Goal: Task Accomplishment & Management: Use online tool/utility

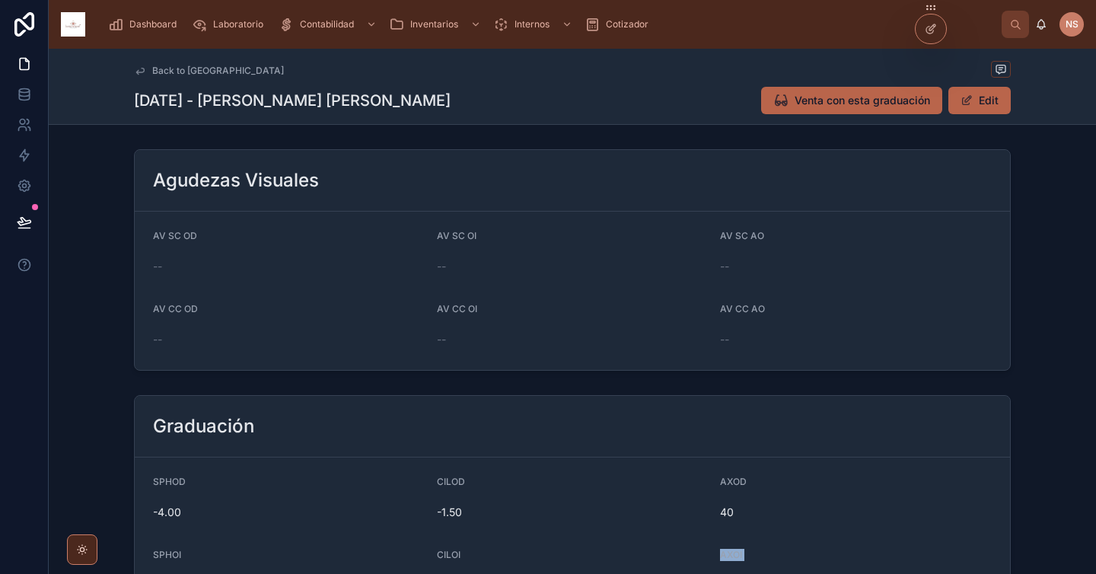
click at [162, 23] on span "Dashboard" at bounding box center [152, 24] width 47 height 12
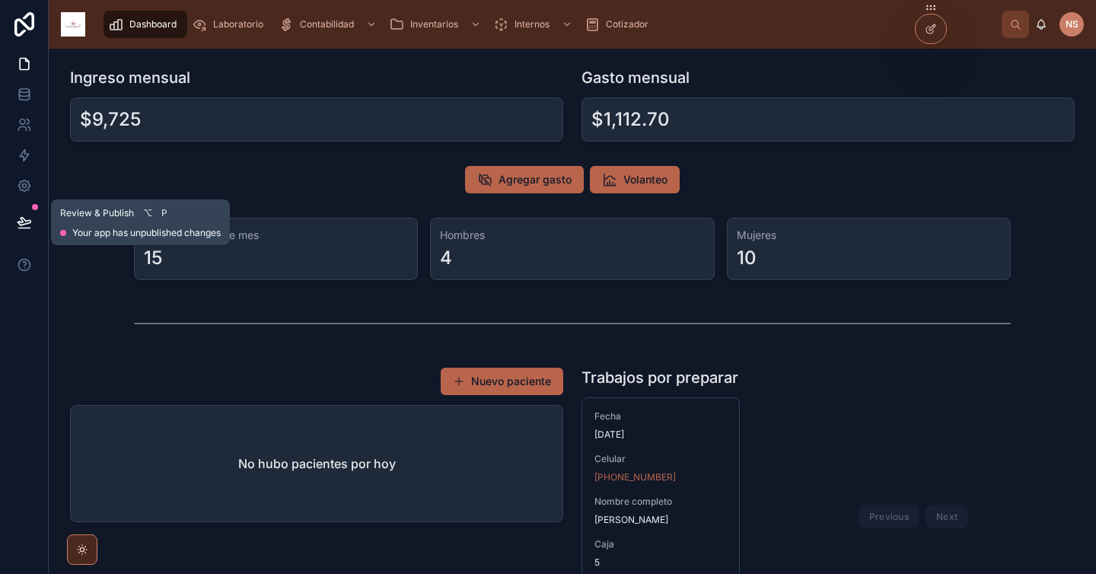
click at [8, 214] on button at bounding box center [24, 222] width 33 height 43
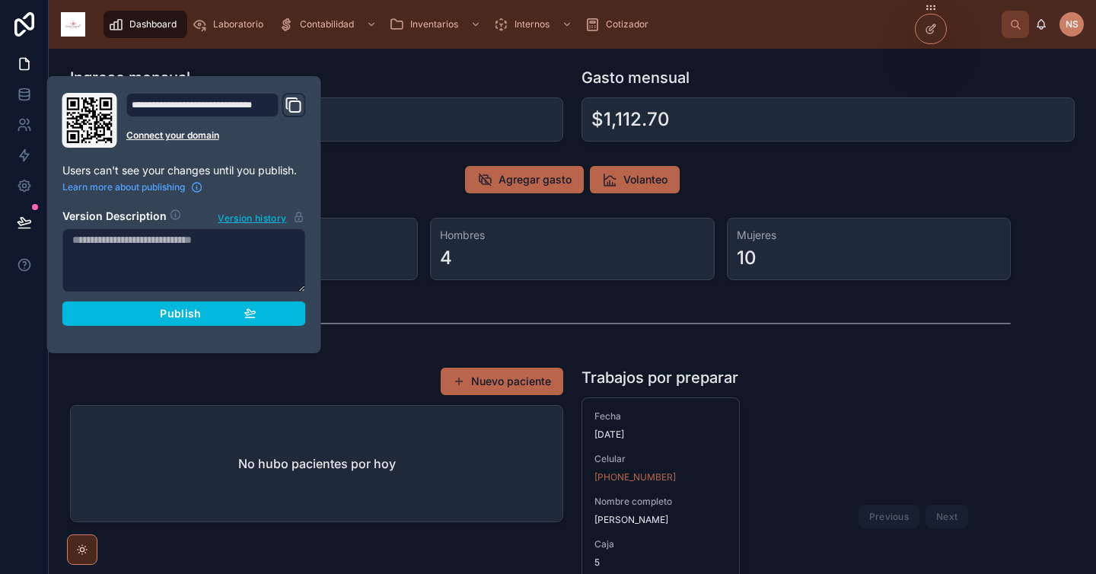
click at [177, 307] on span "Publish" at bounding box center [180, 314] width 41 height 14
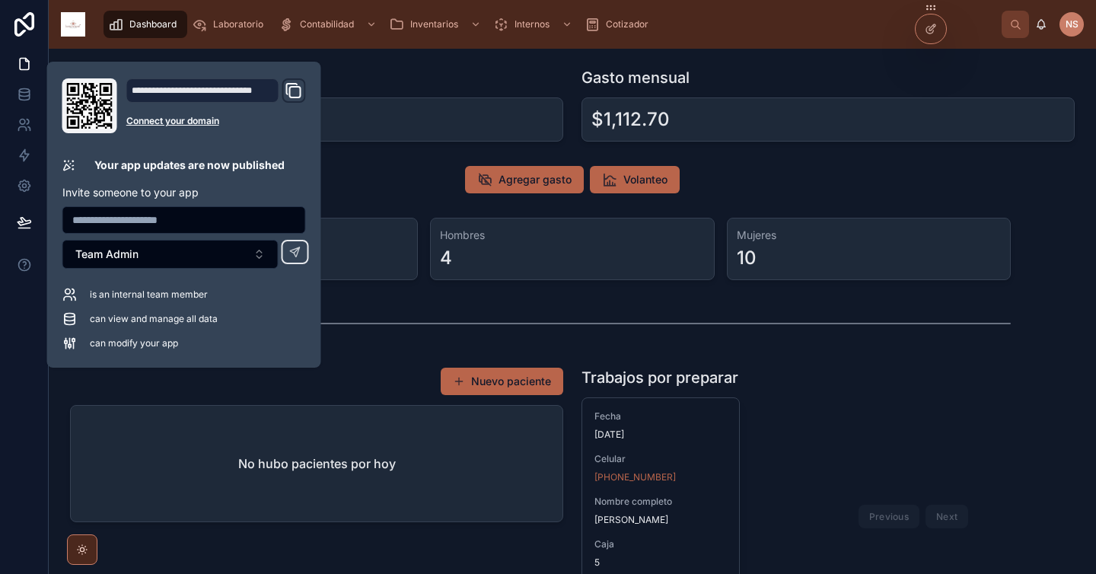
click at [661, 316] on div at bounding box center [572, 323] width 876 height 38
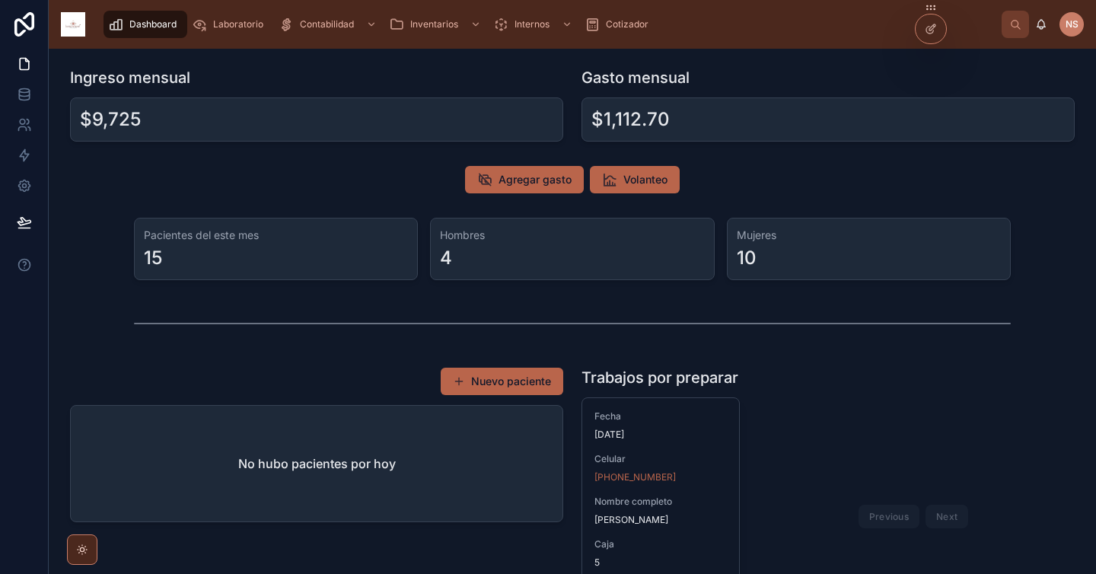
click at [813, 409] on div "Previous Next" at bounding box center [913, 515] width 323 height 237
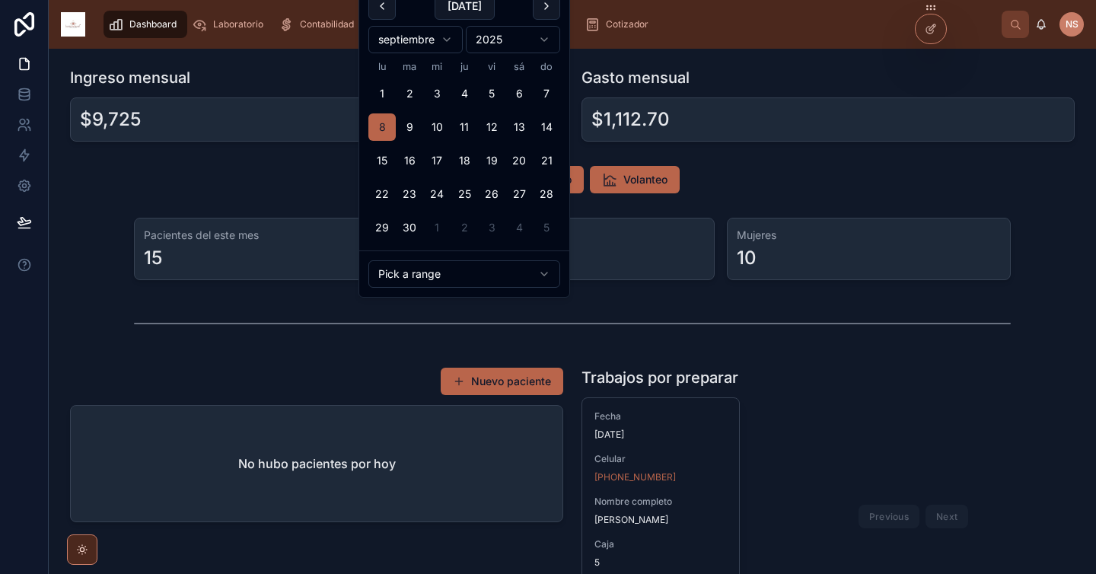
scroll to position [425, 0]
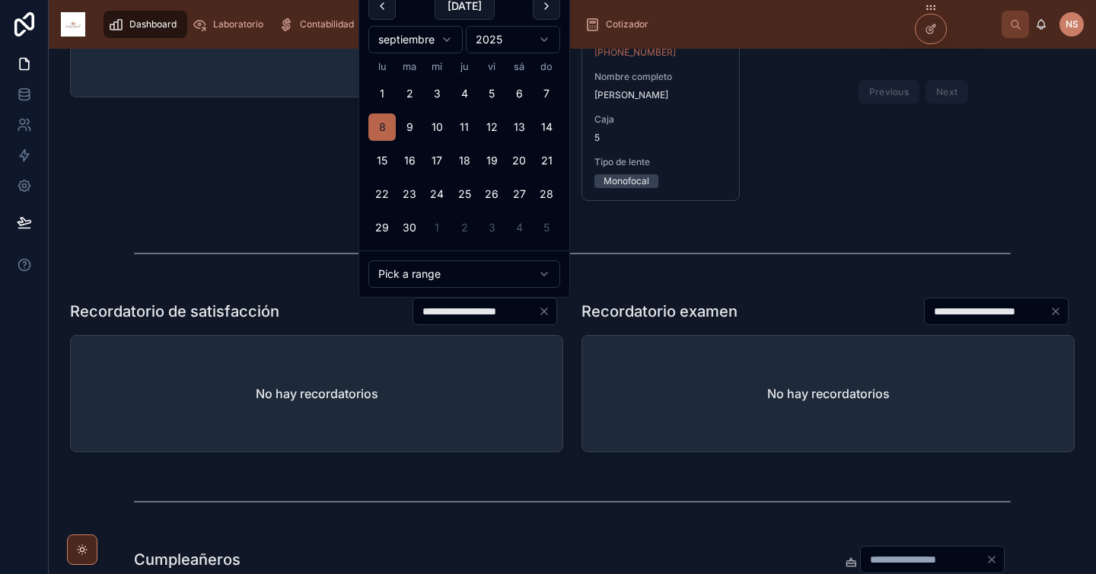
click at [717, 466] on div "**********" at bounding box center [572, 337] width 1047 height 1426
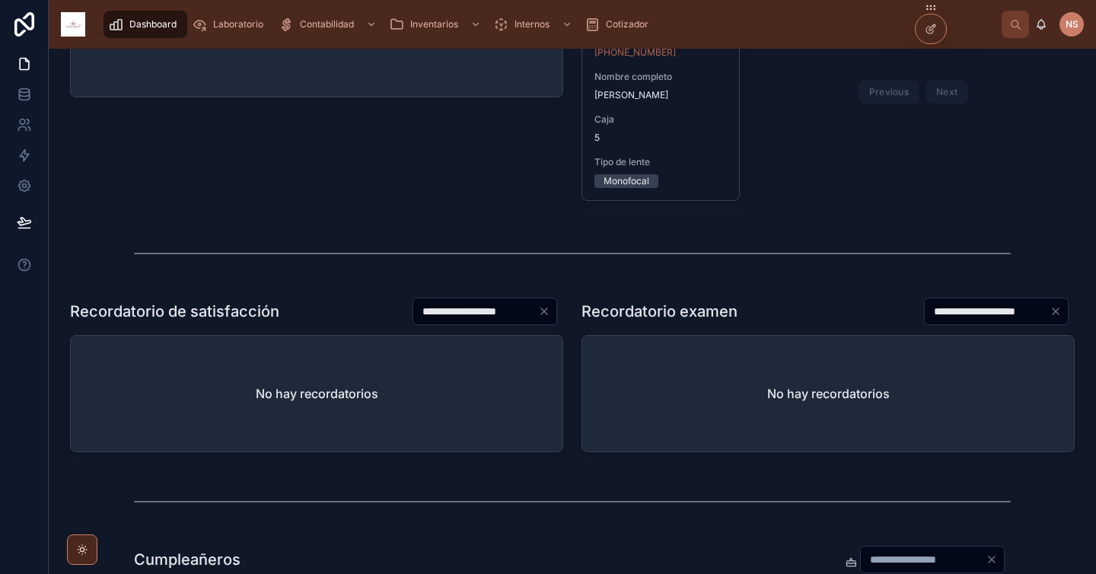
scroll to position [0, 0]
